Goal: Ask a question

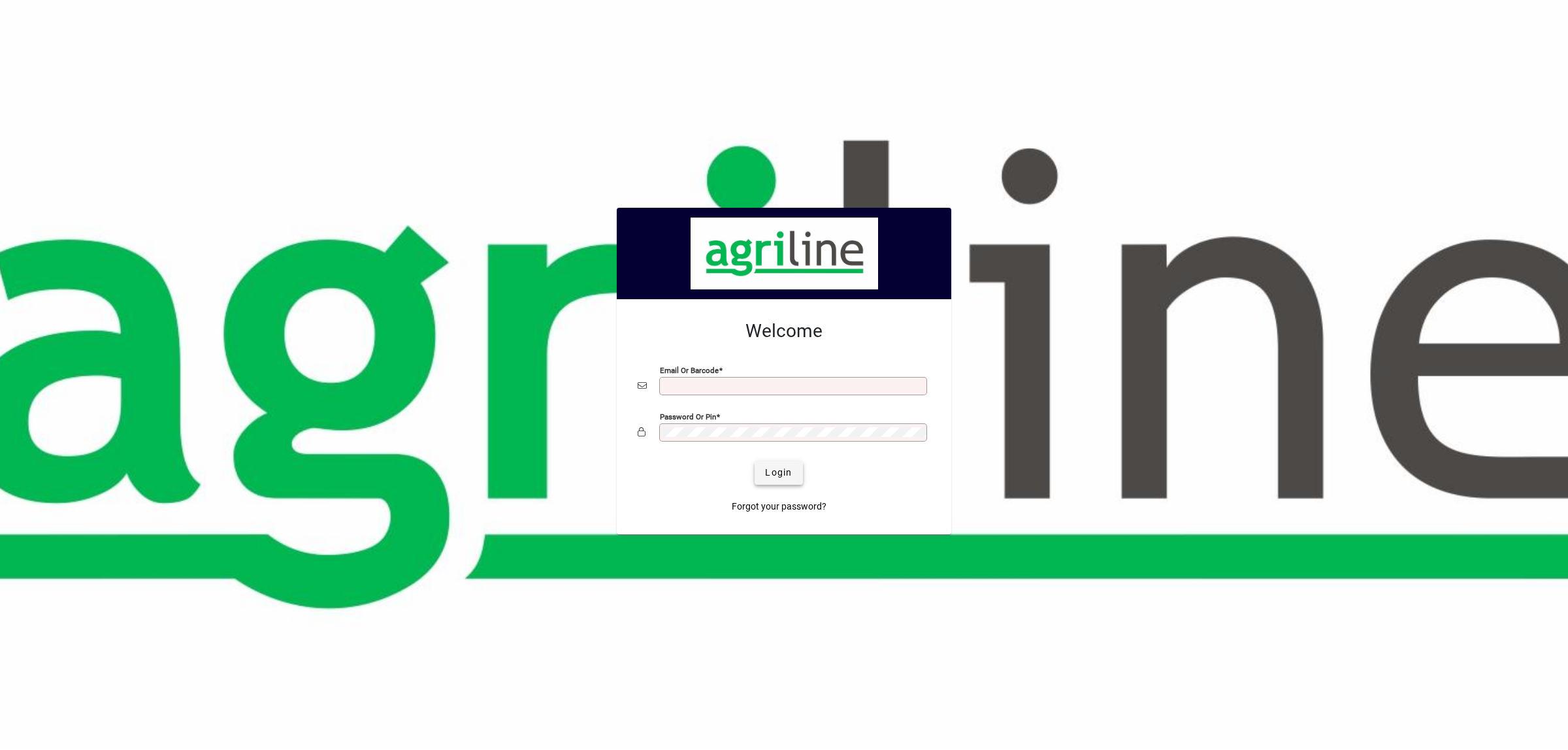
type input "**********"
click at [778, 475] on span "Login" at bounding box center [778, 472] width 27 height 14
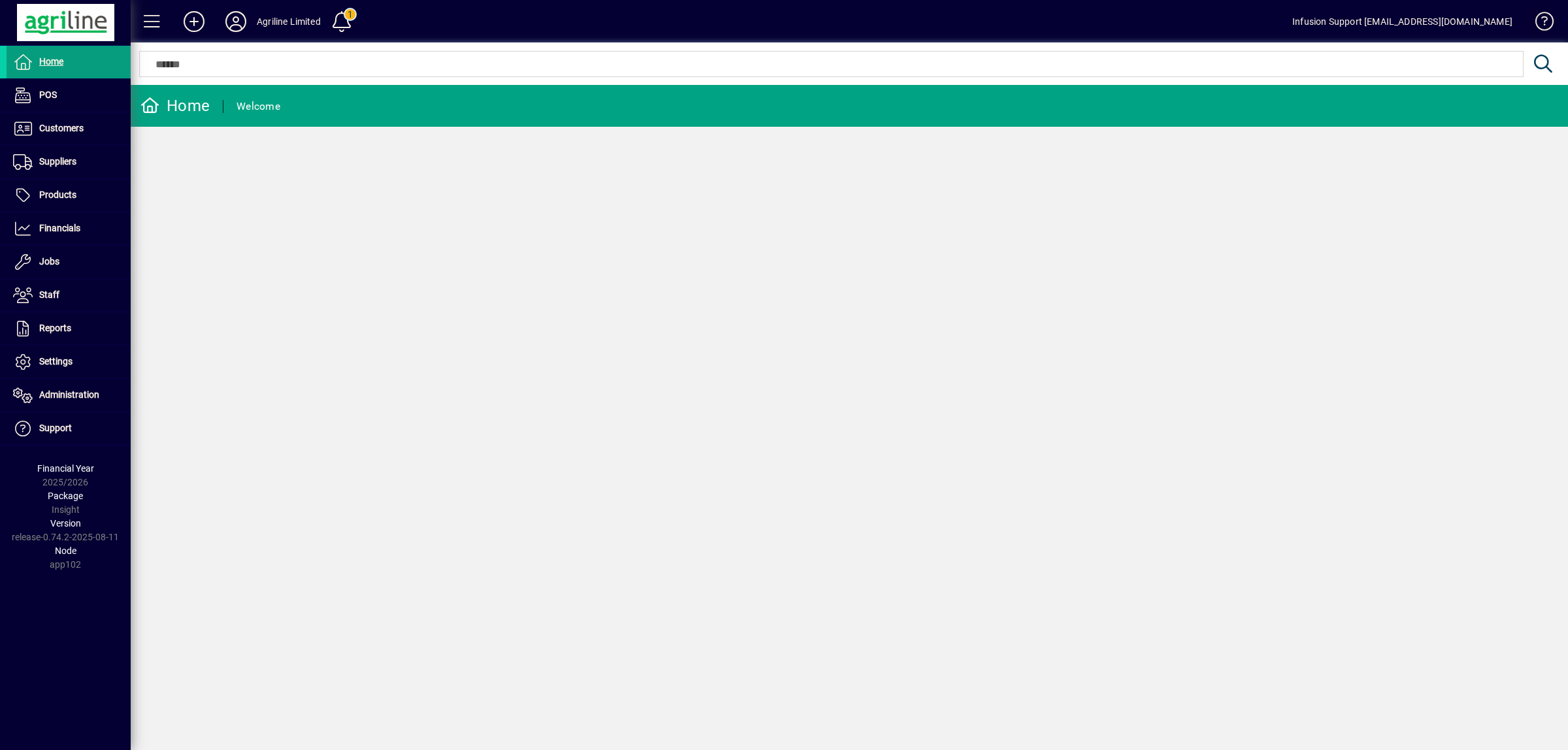
click at [1543, 17] on span at bounding box center [1538, 24] width 31 height 31
click at [1547, 21] on span at bounding box center [1538, 24] width 31 height 31
